Goal: Task Accomplishment & Management: Manage account settings

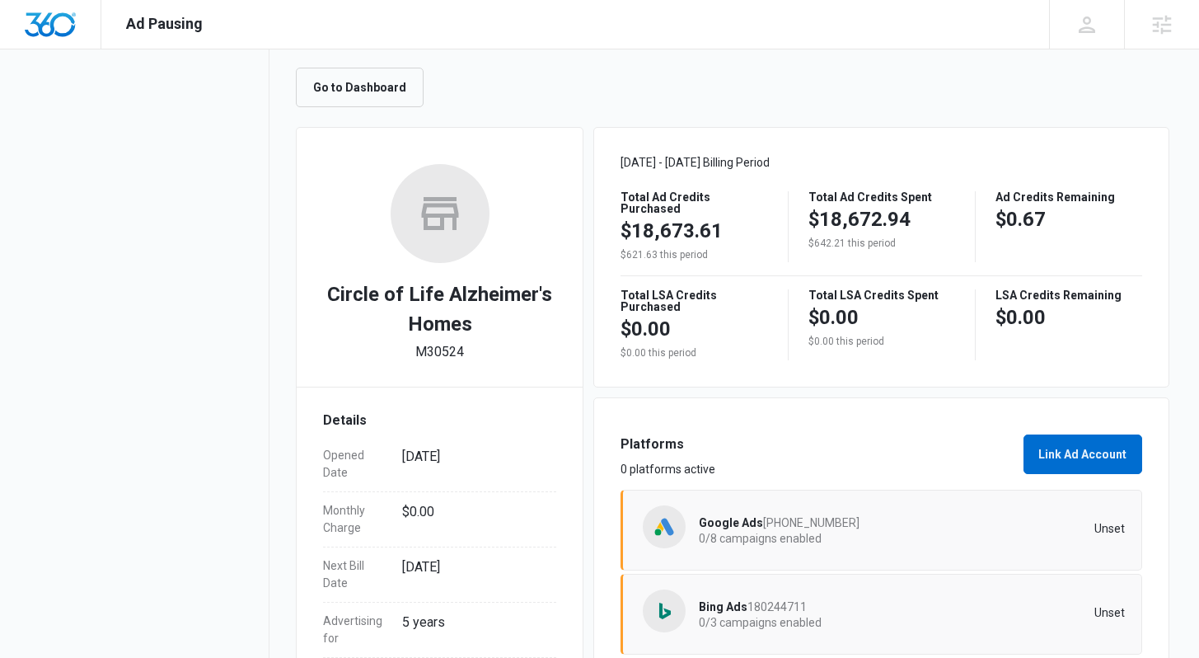
scroll to position [364, 0]
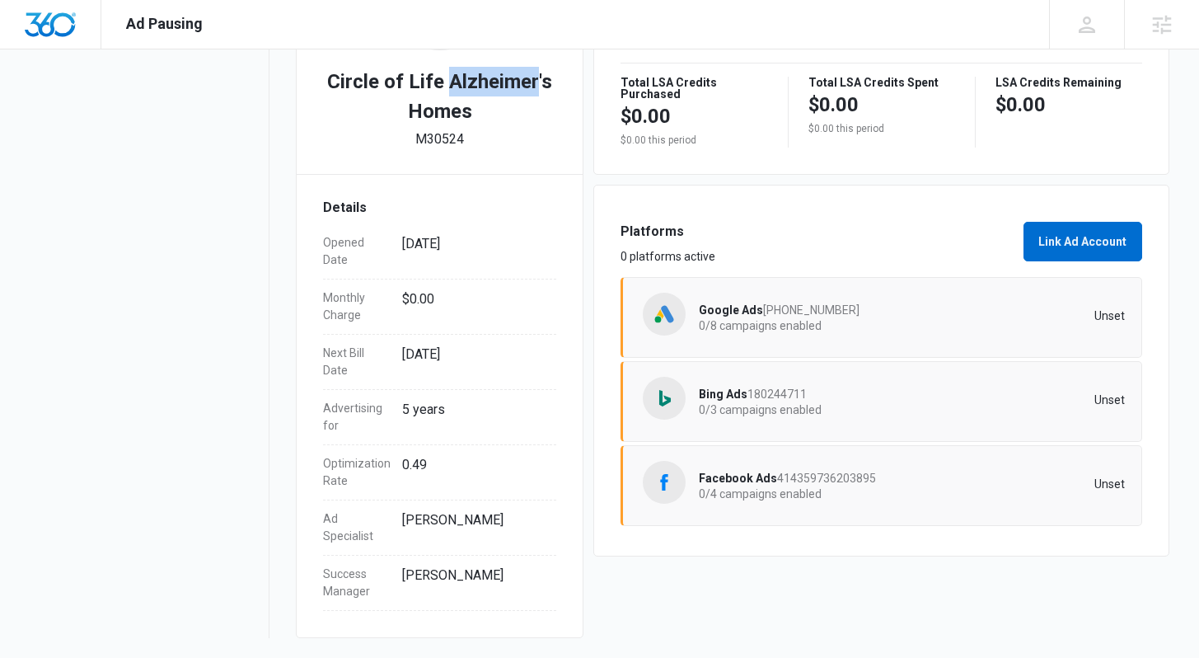
drag, startPoint x: 443, startPoint y: 114, endPoint x: 349, endPoint y: 112, distance: 94.8
click at [349, 112] on h2 "Circle of Life Alzheimer's Homes" at bounding box center [439, 96] width 233 height 59
copy h2 "Alzheimer"
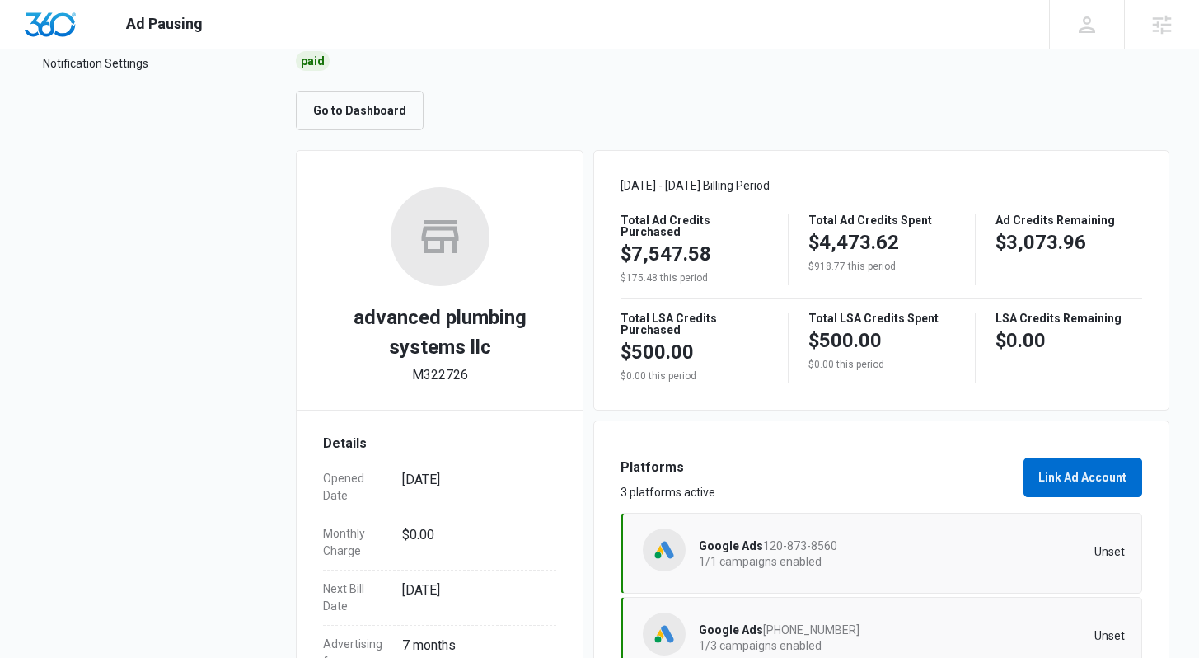
scroll to position [293, 0]
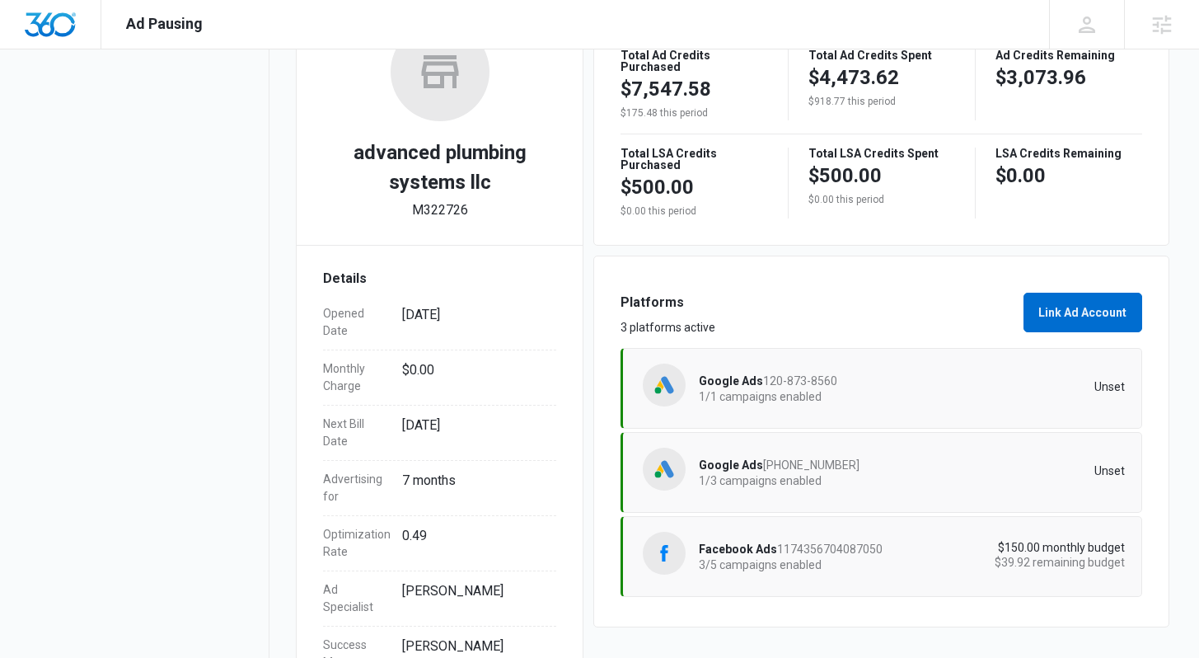
click at [859, 484] on p "1/3 campaigns enabled" at bounding box center [805, 481] width 213 height 12
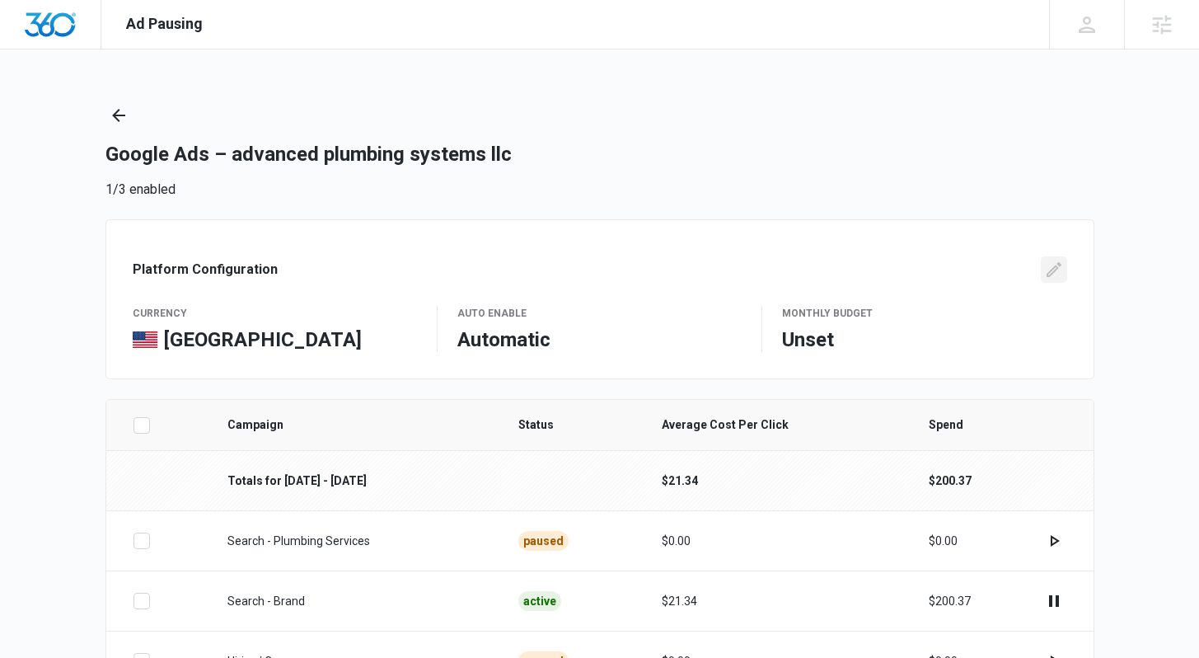
click at [1048, 261] on icon "Edit" at bounding box center [1054, 270] width 20 height 20
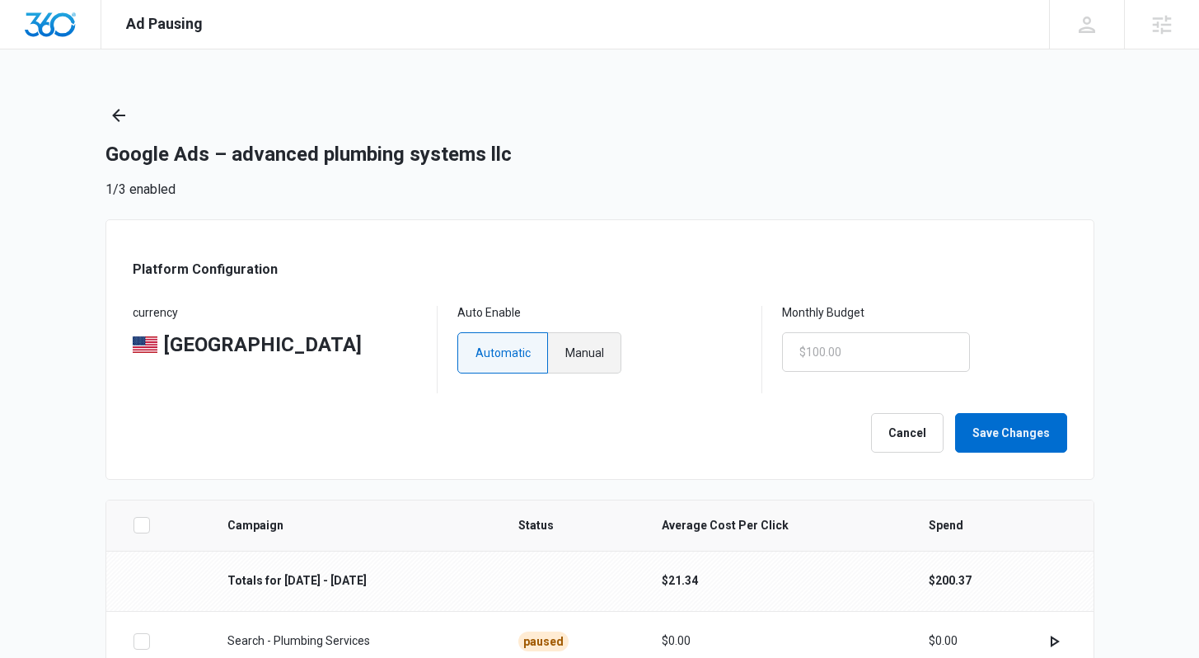
click at [621, 339] on label "Manual" at bounding box center [584, 352] width 73 height 41
click at [565, 352] on input "Manual" at bounding box center [565, 352] width 1 height 1
radio input "true"
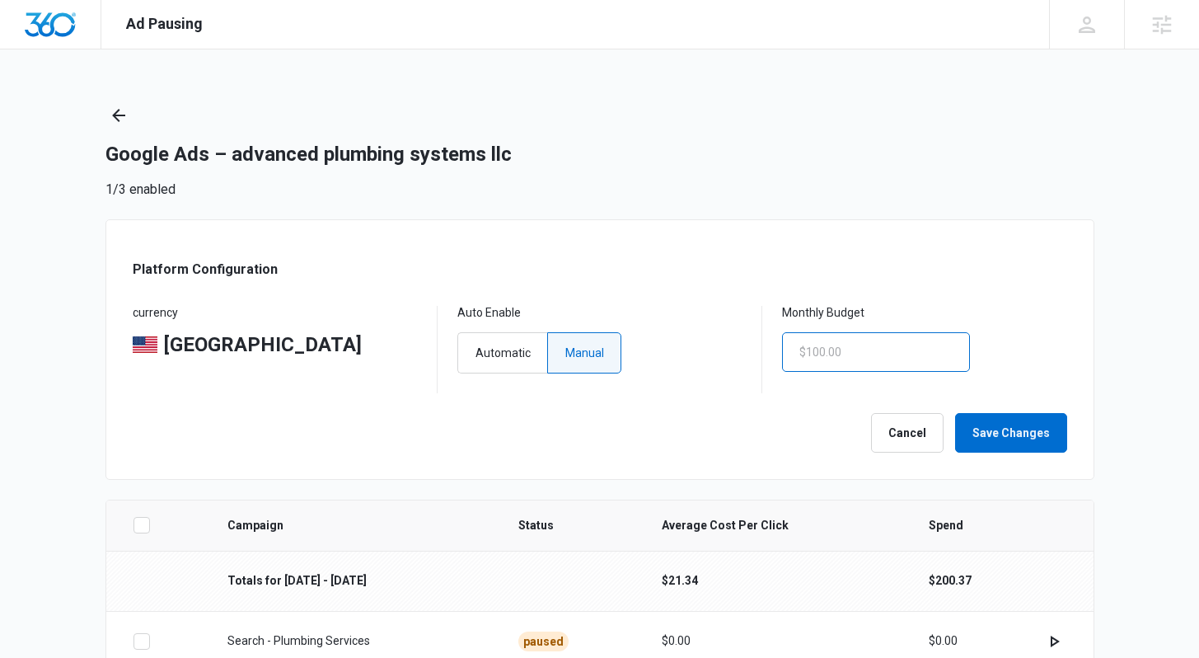
click at [825, 338] on input "text" at bounding box center [876, 352] width 188 height 40
type input "$1.00"
click at [990, 372] on div "Monthly Budget $1.00" at bounding box center [924, 349] width 284 height 87
click at [1001, 430] on button "Save Changes" at bounding box center [1011, 433] width 112 height 40
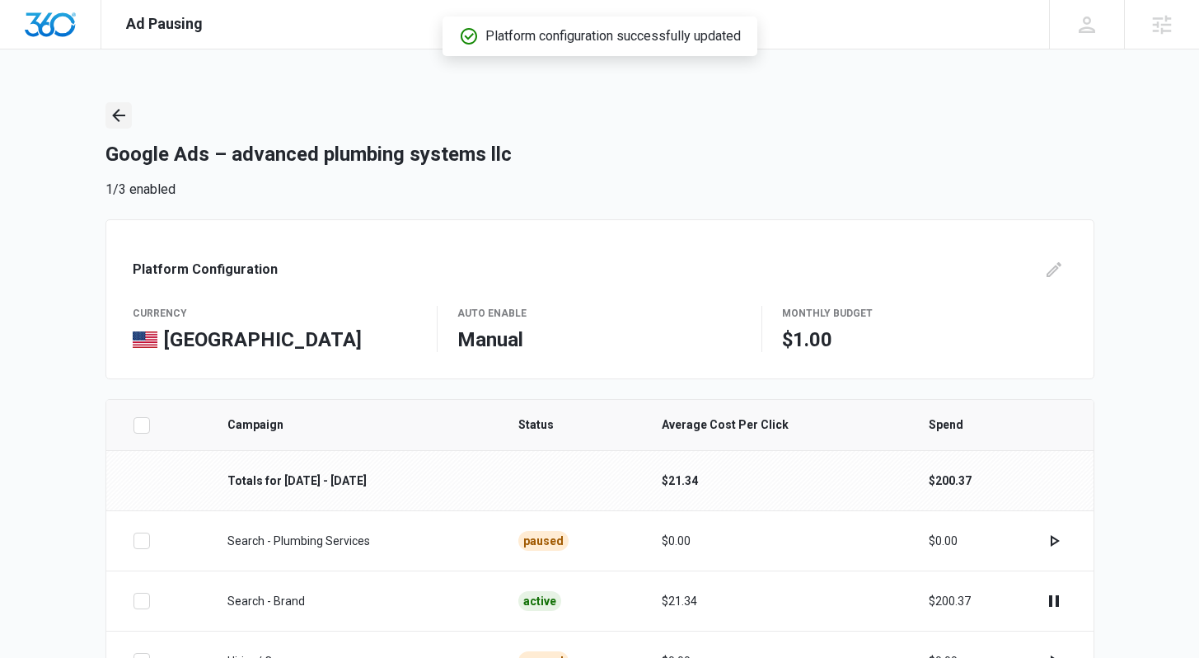
click at [109, 119] on icon "Back" at bounding box center [119, 116] width 20 height 20
